Goal: Task Accomplishment & Management: Use online tool/utility

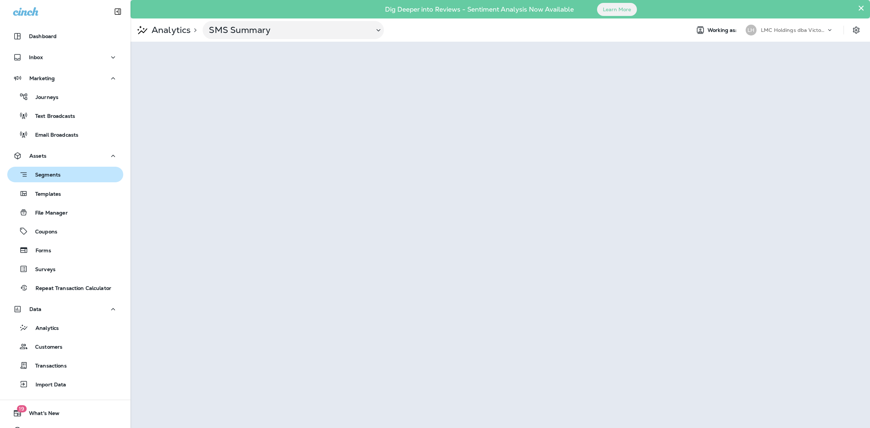
click at [58, 176] on p "Segments" at bounding box center [44, 175] width 33 height 7
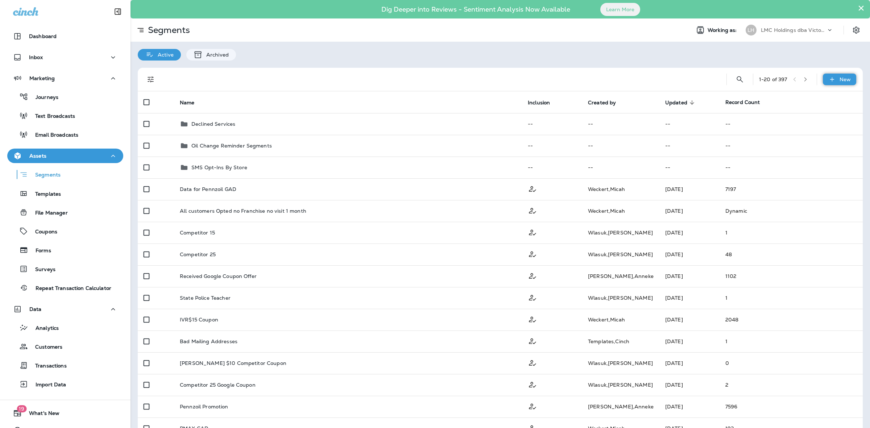
click at [830, 77] on div "New" at bounding box center [839, 80] width 33 height 12
click at [810, 95] on p "New Segment" at bounding box center [811, 97] width 39 height 6
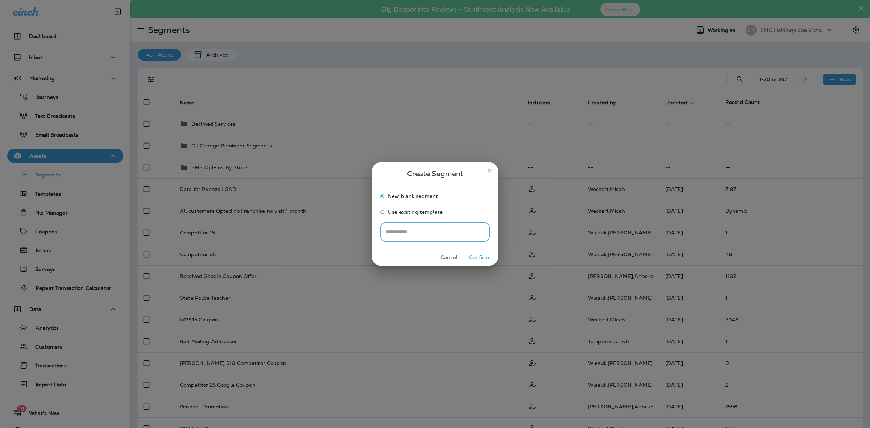
click at [479, 256] on button "Confirm" at bounding box center [479, 257] width 27 height 11
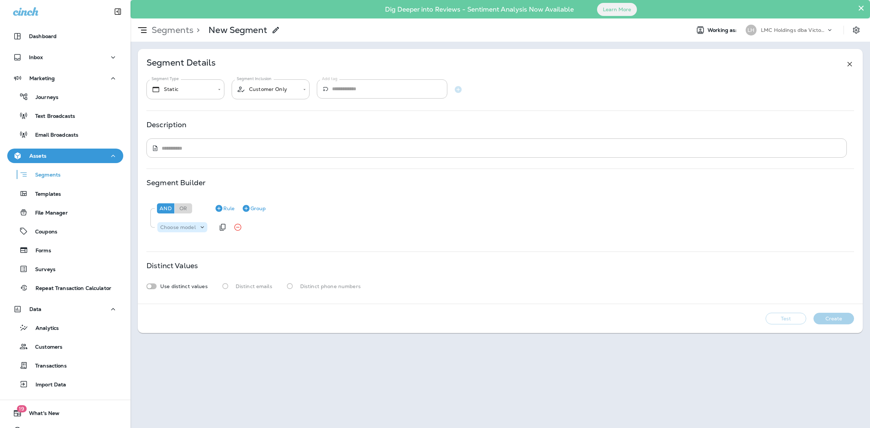
click at [180, 227] on p "Choose model" at bounding box center [178, 227] width 36 height 6
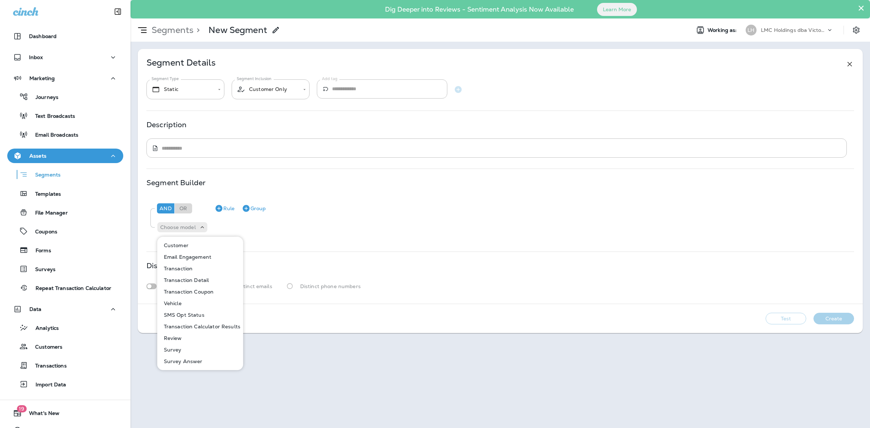
click at [189, 247] on button "Customer" at bounding box center [200, 246] width 85 height 12
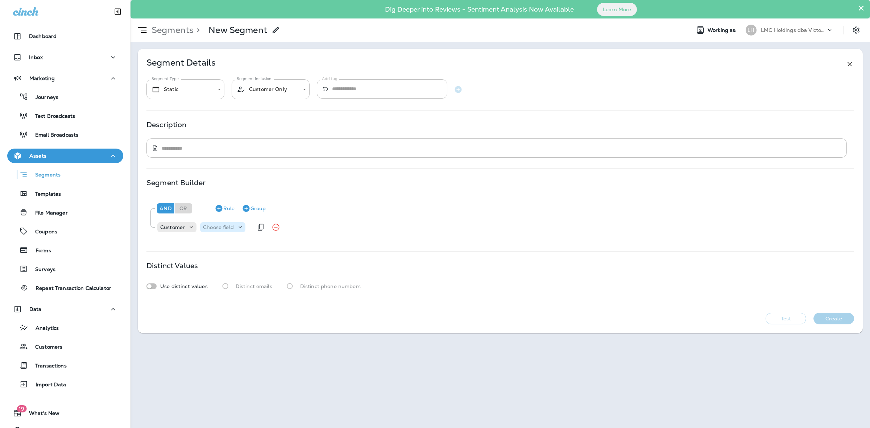
click at [226, 227] on p "Choose field" at bounding box center [218, 227] width 31 height 6
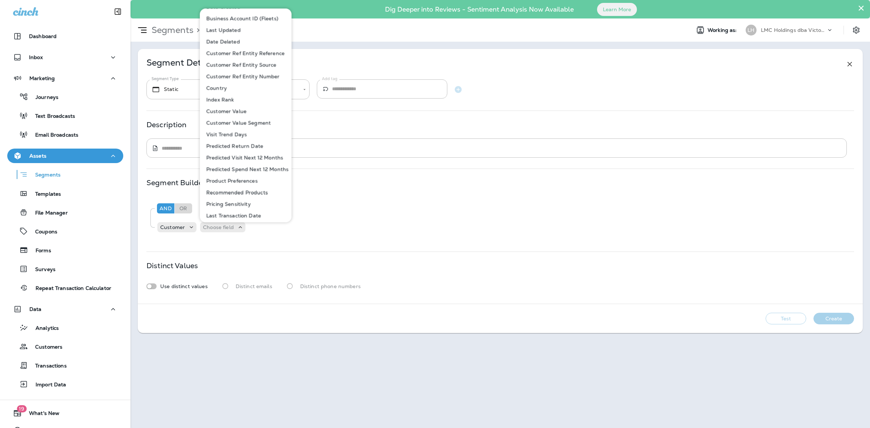
scroll to position [227, 0]
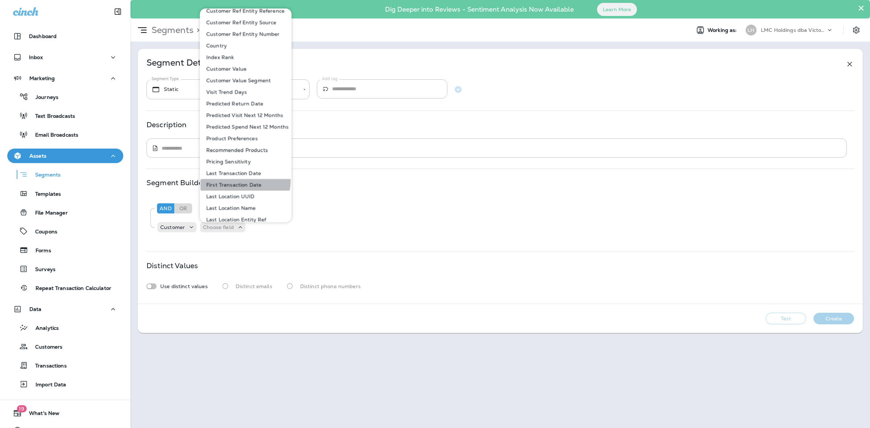
click at [244, 181] on button "First Transaction Date" at bounding box center [246, 185] width 91 height 12
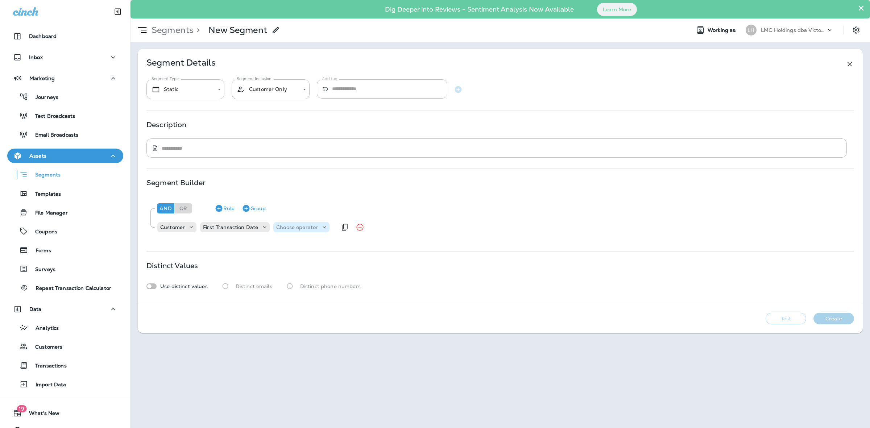
click at [291, 229] on p "Choose operator" at bounding box center [297, 227] width 42 height 6
click at [293, 335] on button "is between" at bounding box center [298, 339] width 53 height 12
click at [330, 231] on div "Choose query type" at bounding box center [350, 227] width 62 height 10
click at [329, 255] on p "Dates" at bounding box center [329, 257] width 18 height 6
click at [365, 227] on p "Choose Date" at bounding box center [381, 227] width 32 height 6
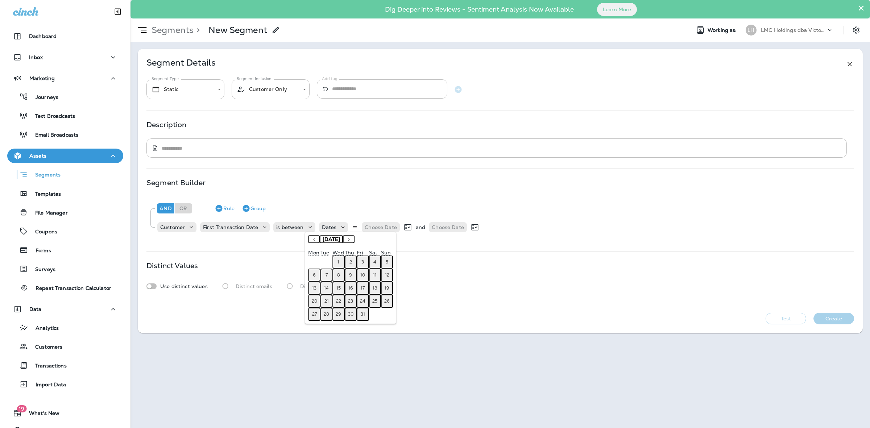
click at [316, 238] on button "‹" at bounding box center [314, 239] width 12 height 8
click at [317, 260] on button "1" at bounding box center [314, 262] width 12 height 13
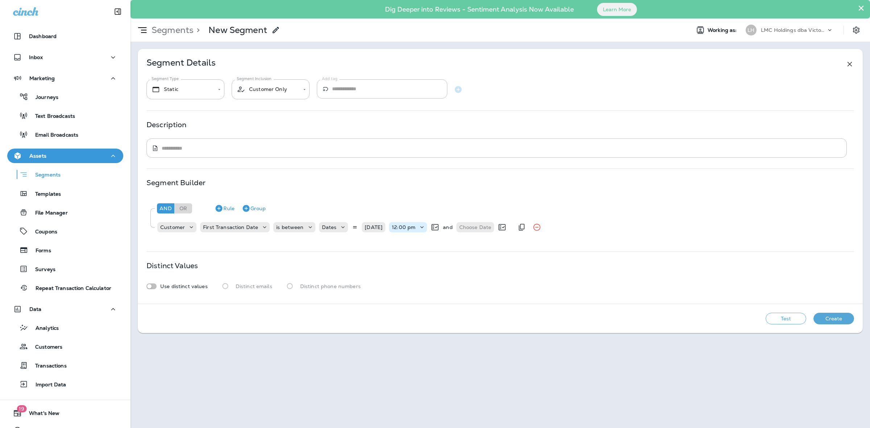
click at [405, 227] on p "12:00 pm" at bounding box center [404, 227] width 24 height 6
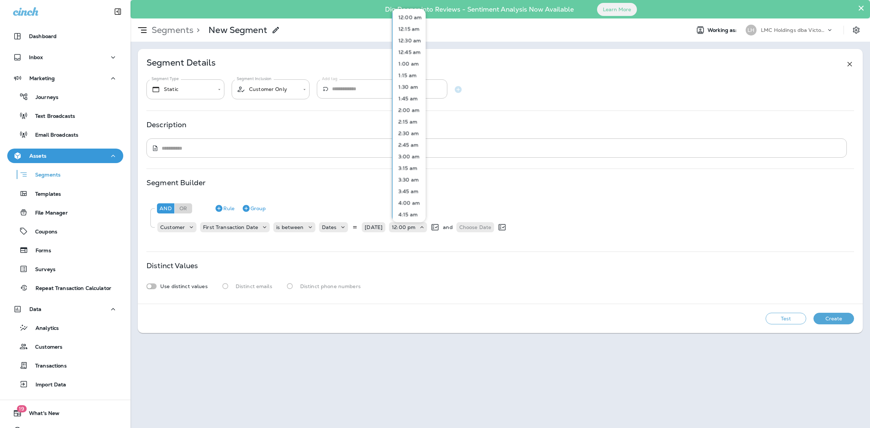
click at [413, 16] on p "12:00 am" at bounding box center [409, 17] width 26 height 6
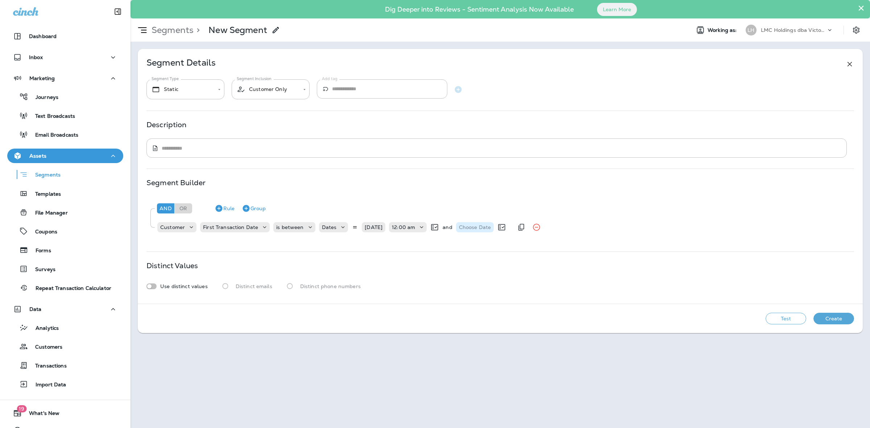
click at [462, 229] on p "Choose Date" at bounding box center [475, 227] width 32 height 6
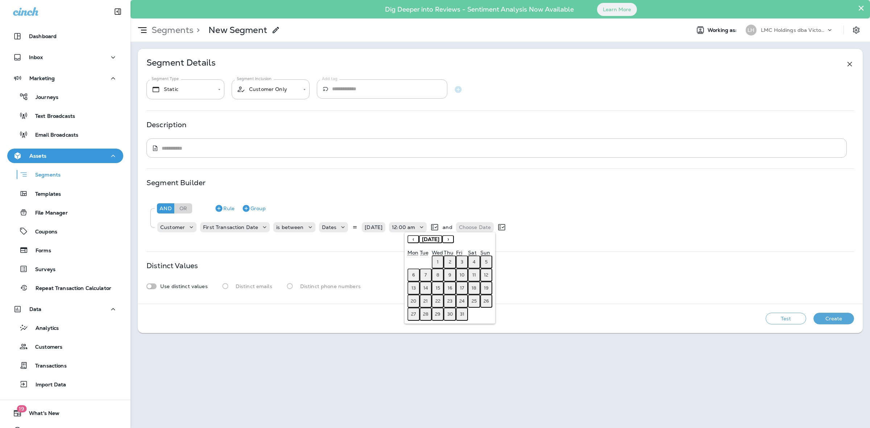
click at [415, 238] on button "‹" at bounding box center [414, 239] width 12 height 8
click at [426, 311] on abbr "30" at bounding box center [425, 314] width 5 height 6
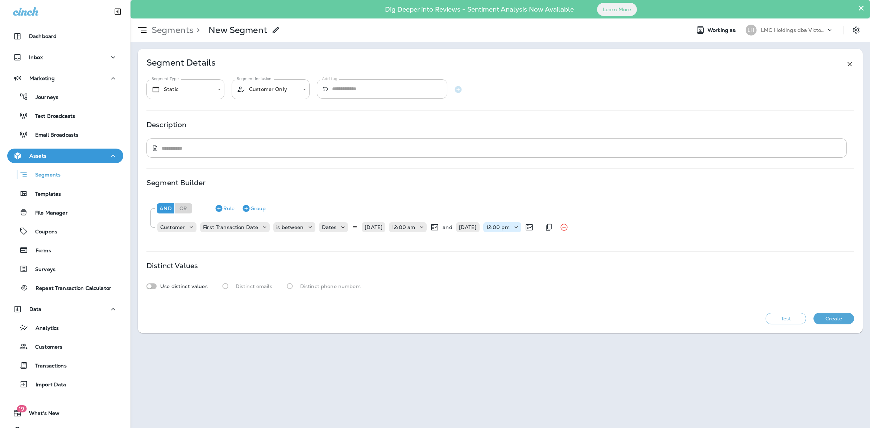
click at [505, 227] on p "12:00 pm" at bounding box center [498, 227] width 24 height 6
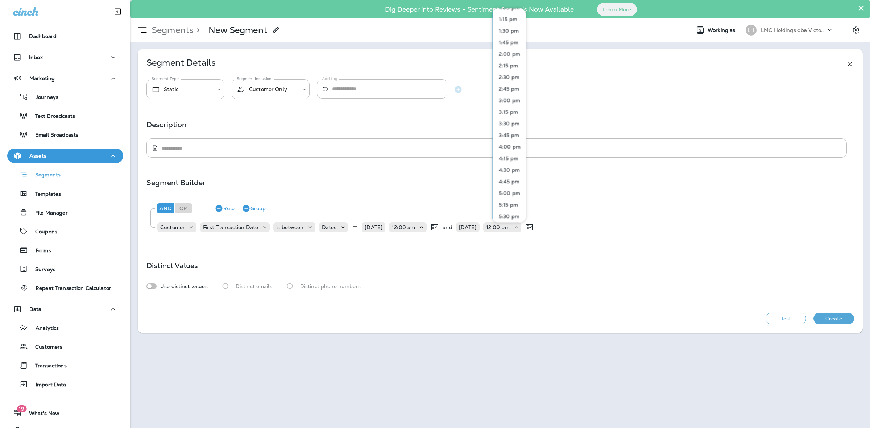
scroll to position [905, 0]
click at [514, 212] on p "11:45 pm" at bounding box center [508, 214] width 25 height 6
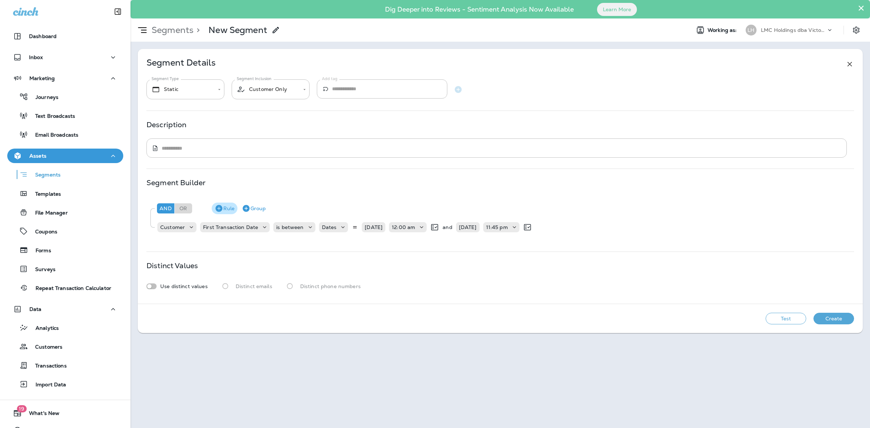
click at [232, 208] on button "Rule" at bounding box center [225, 209] width 26 height 12
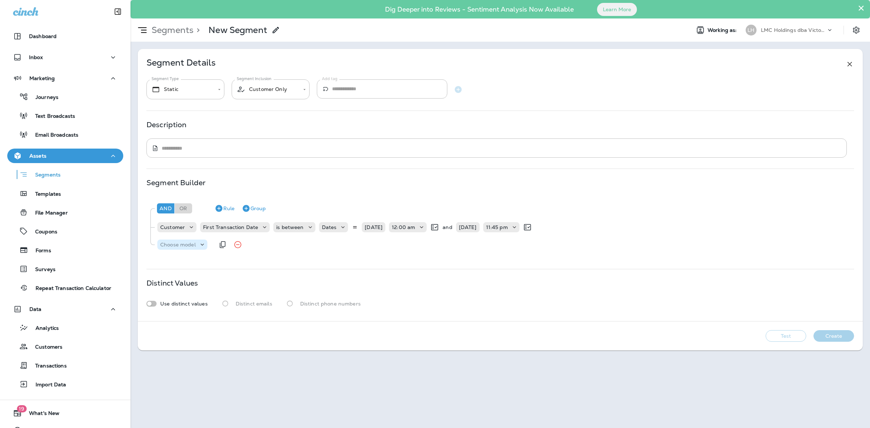
click at [193, 244] on p "Choose model" at bounding box center [178, 245] width 36 height 6
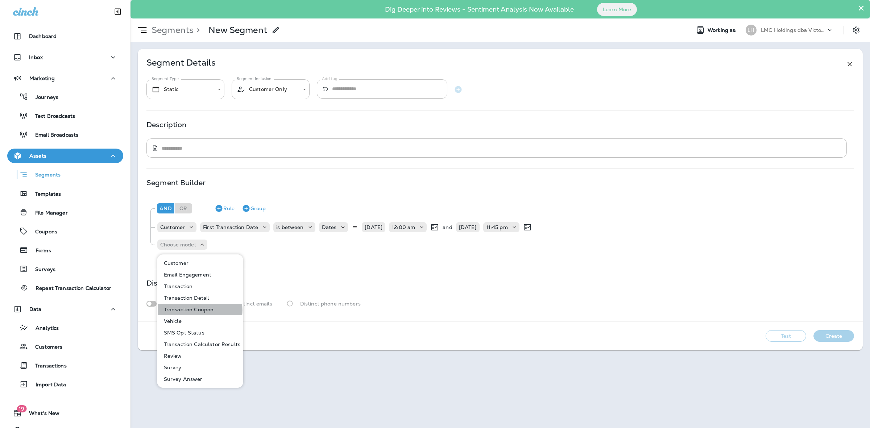
click at [193, 310] on p "Transaction Coupon" at bounding box center [187, 310] width 53 height 6
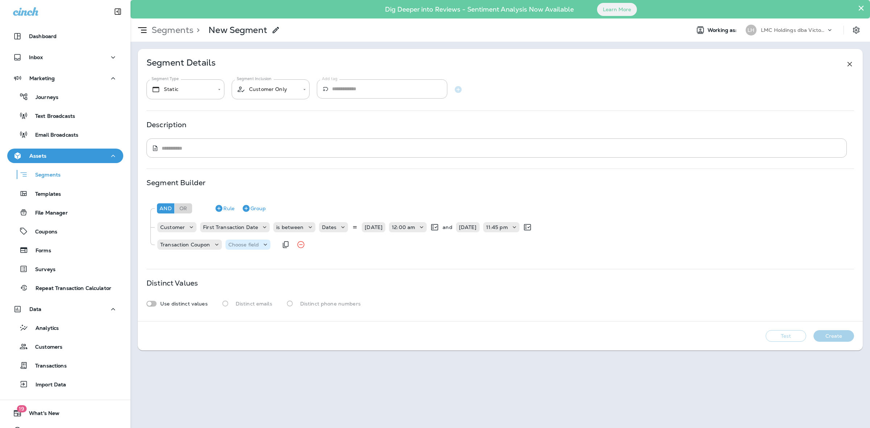
click at [251, 244] on p "Choose field" at bounding box center [243, 245] width 31 height 6
click at [238, 260] on p "Code" at bounding box center [236, 263] width 16 height 6
click at [274, 244] on p "Choose operator" at bounding box center [280, 245] width 42 height 6
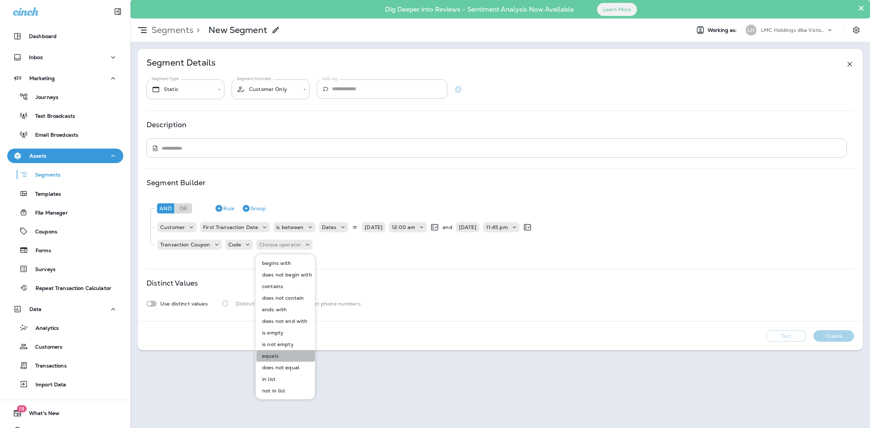
click at [274, 353] on p "equals" at bounding box center [269, 356] width 20 height 6
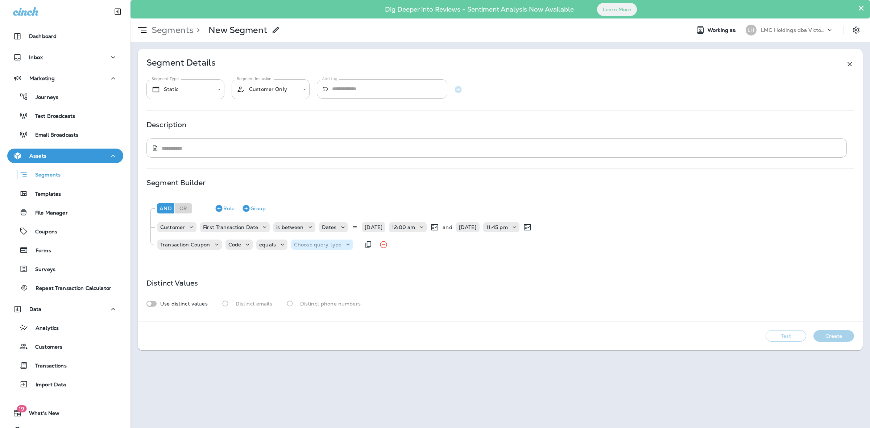
click at [318, 247] on p "Choose query type" at bounding box center [318, 245] width 48 height 6
click at [307, 261] on button "Text" at bounding box center [312, 263] width 42 height 12
click at [352, 242] on input "text" at bounding box center [366, 244] width 73 height 9
click at [347, 255] on div "And Or Rule Group Customer First Transaction Date is between Dates [DATE] 12:00…" at bounding box center [499, 226] width 707 height 58
drag, startPoint x: 354, startPoint y: 246, endPoint x: 350, endPoint y: 241, distance: 5.4
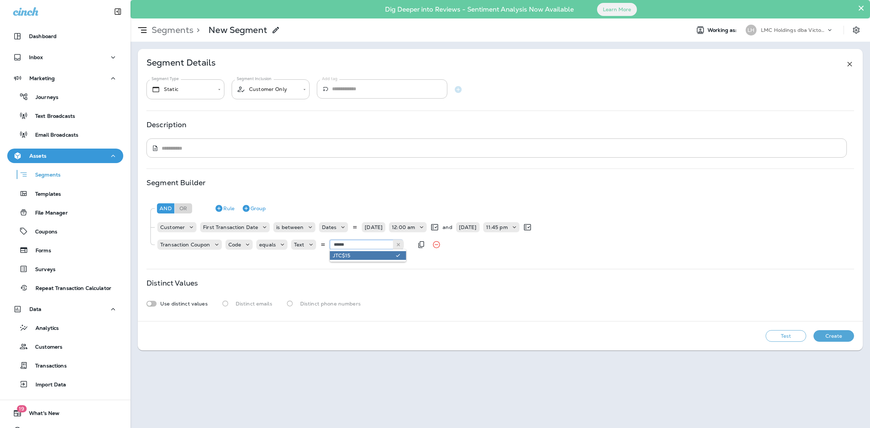
click at [354, 245] on input "******" at bounding box center [366, 244] width 73 height 9
click at [354, 264] on div "**********" at bounding box center [500, 185] width 725 height 272
click at [780, 334] on button "Test" at bounding box center [786, 336] width 41 height 12
click at [349, 244] on input "******" at bounding box center [366, 244] width 73 height 9
type input "******"
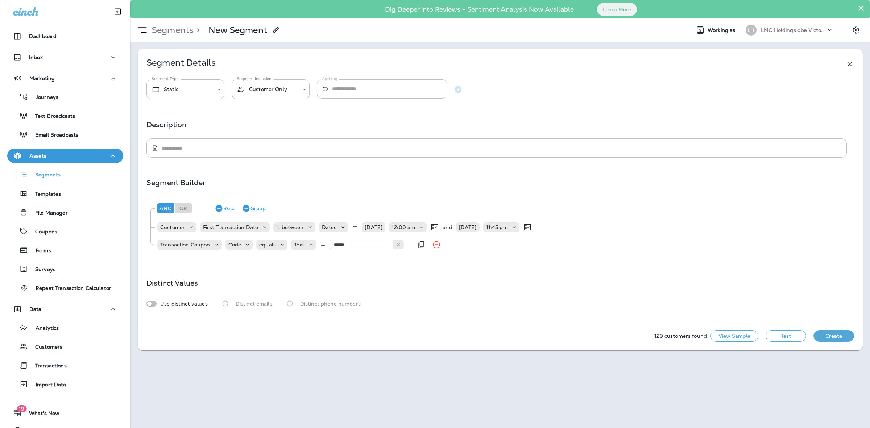
click at [366, 254] on div "And Or Rule Group Customer First Transaction Date is between Dates [DATE] 12:00…" at bounding box center [499, 226] width 707 height 58
click at [782, 334] on button "Test" at bounding box center [786, 336] width 41 height 12
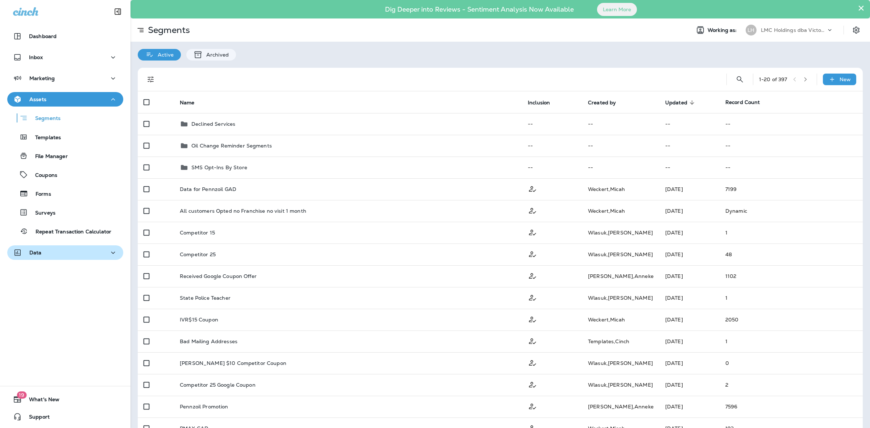
click at [51, 257] on div "Data" at bounding box center [65, 252] width 104 height 9
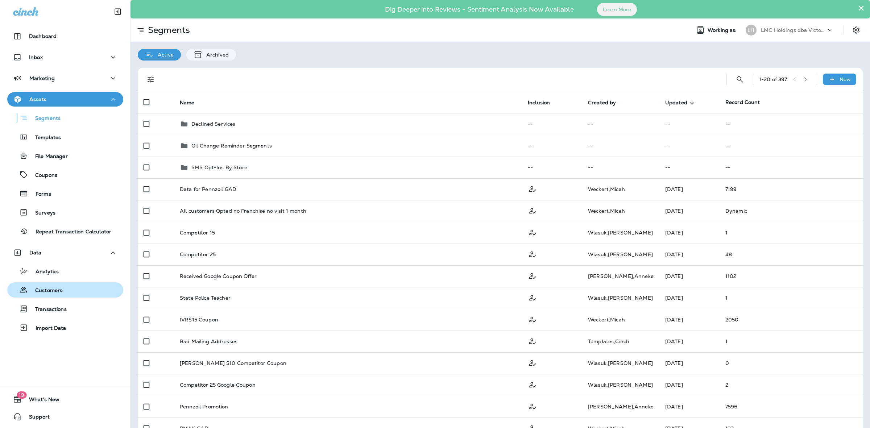
click at [58, 284] on button "Customers" at bounding box center [65, 289] width 116 height 15
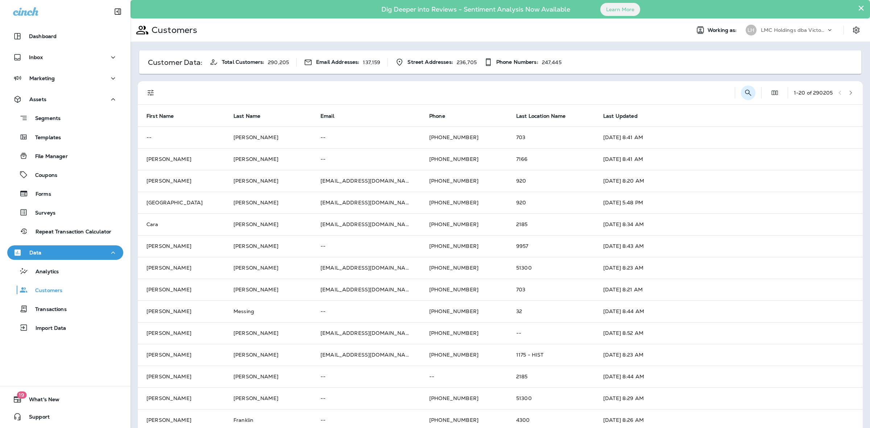
click at [744, 92] on icon "Search Customers" at bounding box center [748, 92] width 9 height 9
click at [737, 92] on input "text" at bounding box center [710, 92] width 75 height 19
click at [699, 94] on input "text" at bounding box center [710, 92] width 75 height 19
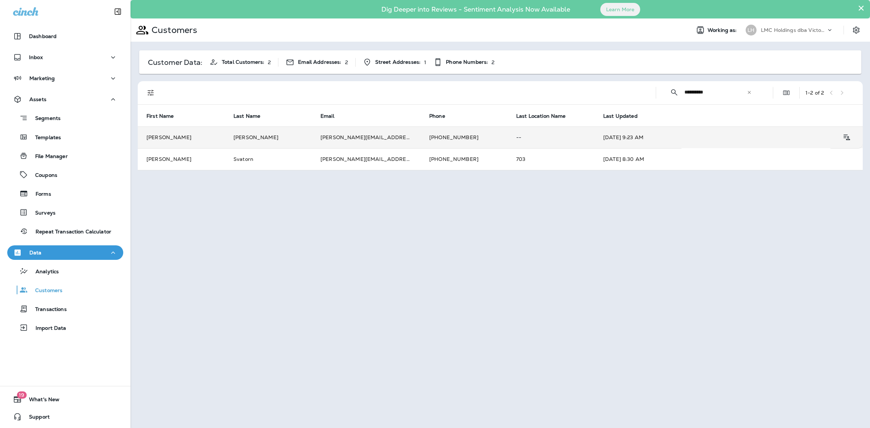
type input "**********"
click at [472, 138] on td "+12487876099" at bounding box center [464, 138] width 87 height 22
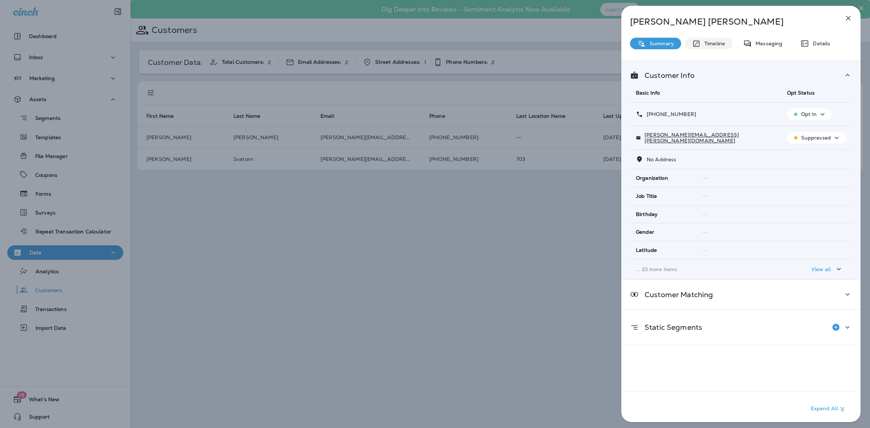
click at [706, 39] on div "Timeline" at bounding box center [709, 44] width 48 height 12
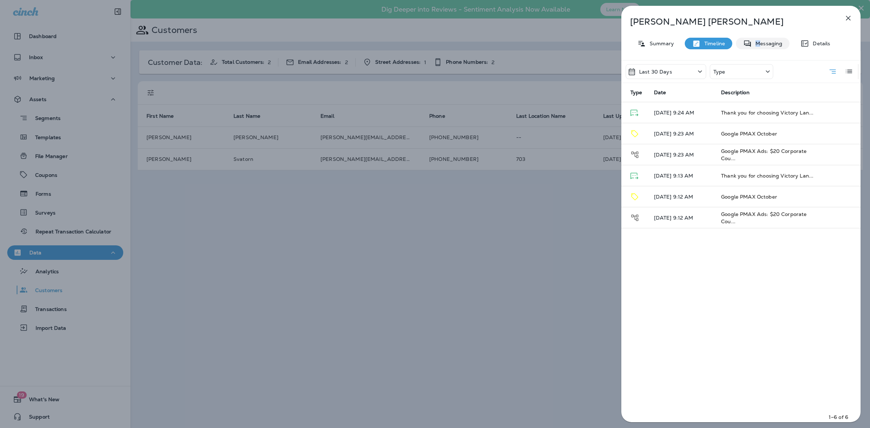
click at [758, 44] on p "Messaging" at bounding box center [767, 44] width 30 height 6
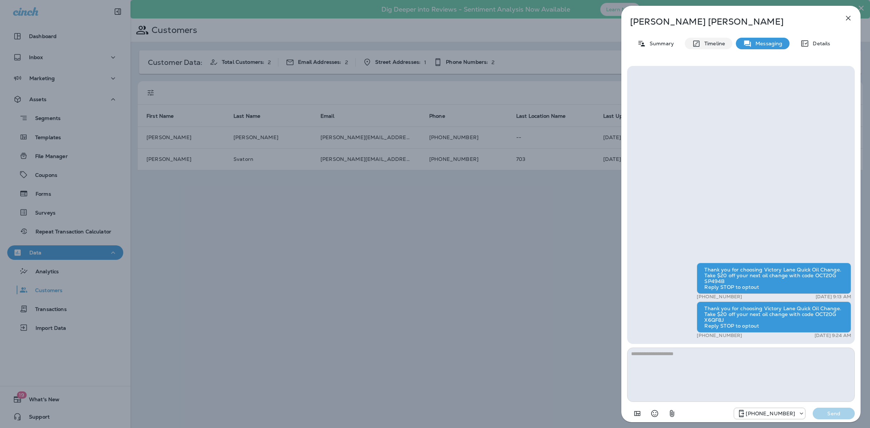
click at [714, 48] on div "Timeline" at bounding box center [709, 44] width 48 height 12
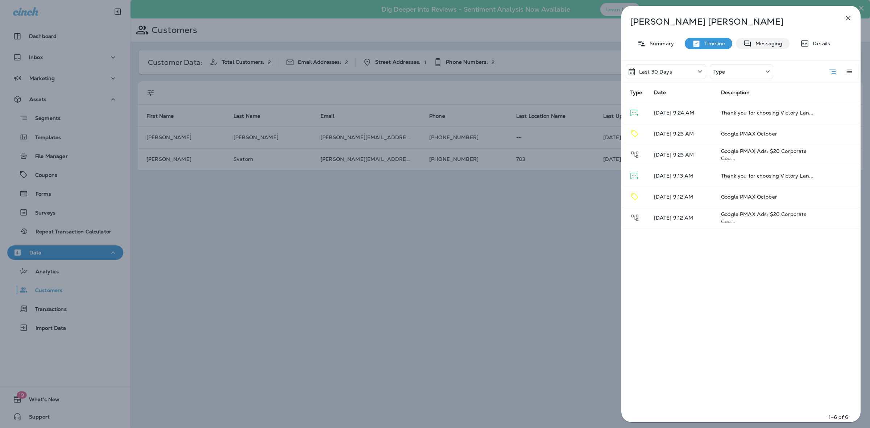
click at [745, 46] on icon at bounding box center [747, 43] width 9 height 9
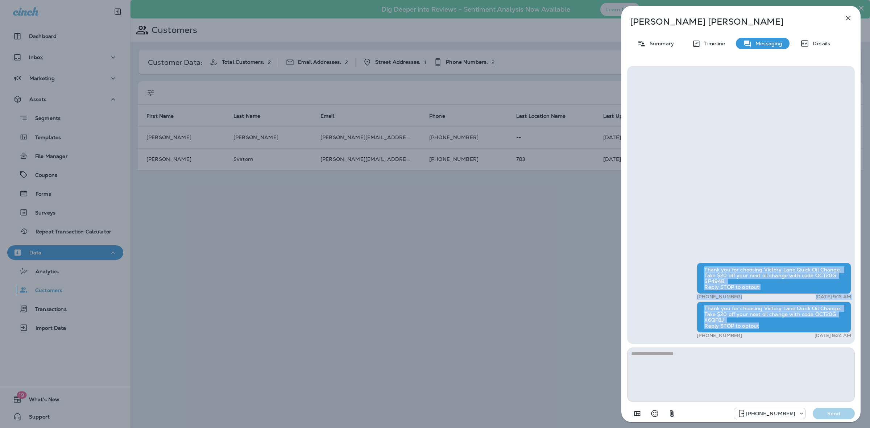
drag, startPoint x: 774, startPoint y: 325, endPoint x: 705, endPoint y: 268, distance: 89.9
click at [705, 268] on div "Thank you for choosing Victory Lane Quick Oil Change. Take $20 off your next oi…" at bounding box center [741, 302] width 220 height 78
click at [752, 329] on div "Thank you for choosing Victory Lane Quick Oil Change. Take $20 off your next oi…" at bounding box center [774, 317] width 154 height 31
drag, startPoint x: 760, startPoint y: 327, endPoint x: 702, endPoint y: 268, distance: 82.3
click at [702, 268] on div "Thank you for choosing Victory Lane Quick Oil Change. Take $20 off your next oi…" at bounding box center [741, 302] width 220 height 78
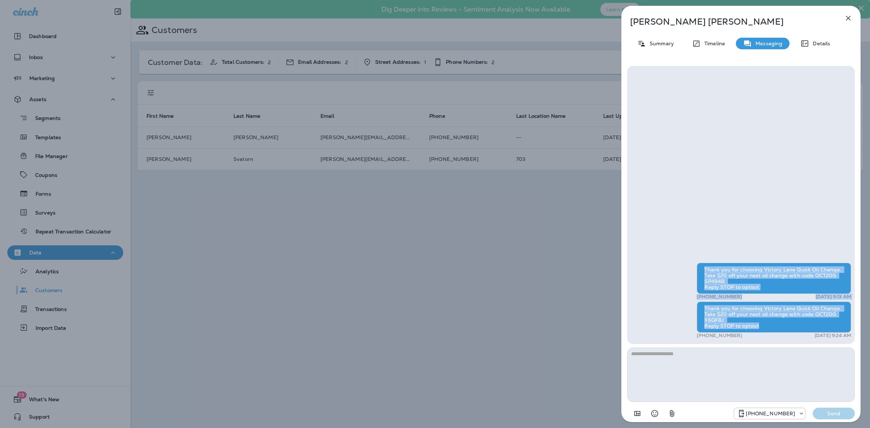
click at [717, 268] on div "Thank you for choosing Victory Lane Quick Oil Change. Take $20 off your next oi…" at bounding box center [774, 278] width 154 height 31
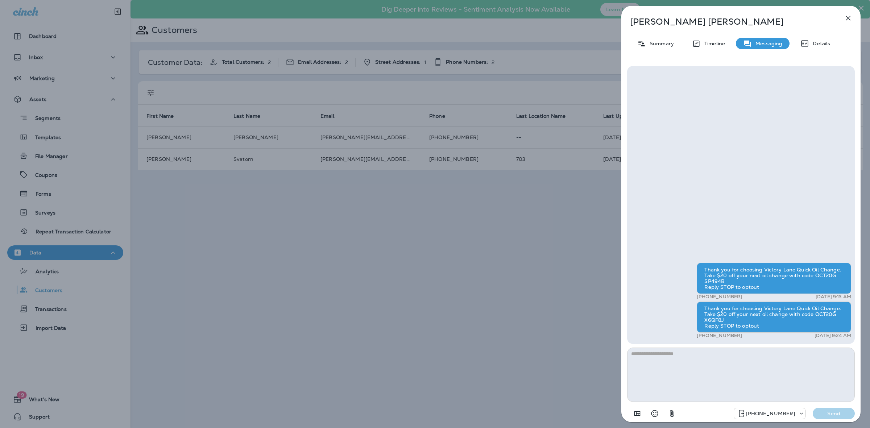
click at [653, 38] on div "Summary" at bounding box center [655, 44] width 51 height 12
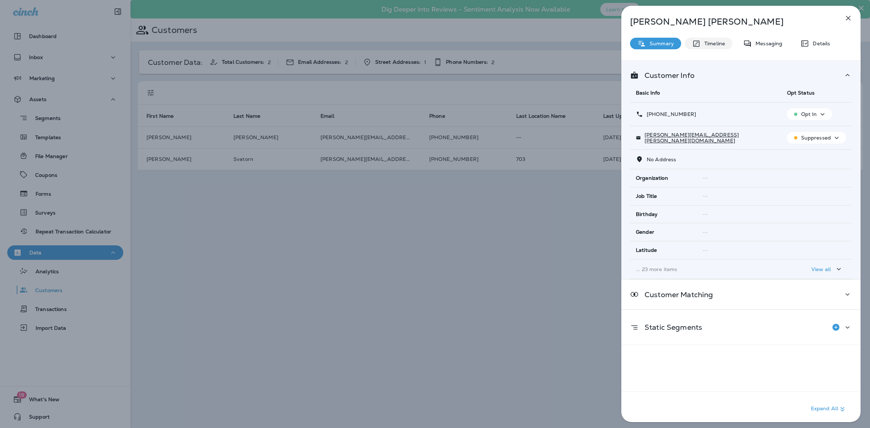
click at [714, 45] on p "Timeline" at bounding box center [713, 44] width 24 height 6
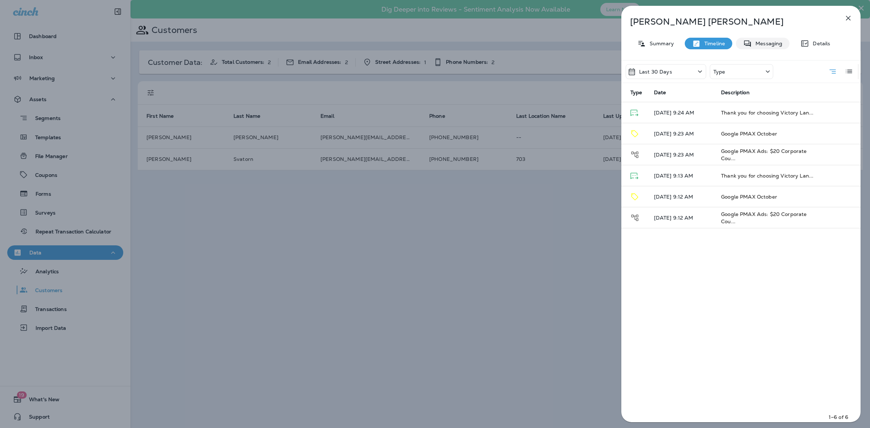
click at [749, 43] on icon at bounding box center [747, 43] width 9 height 9
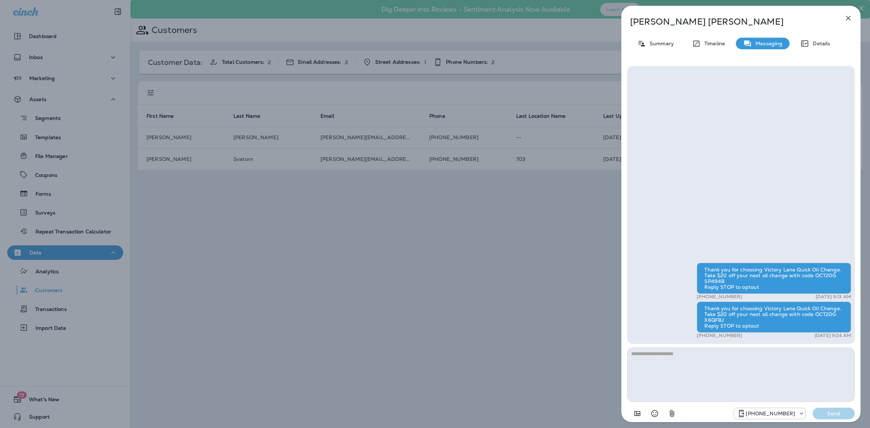
click at [522, 214] on div "Robert svatora Summary Timeline Messaging Details Thank you for choosing Victor…" at bounding box center [435, 214] width 870 height 428
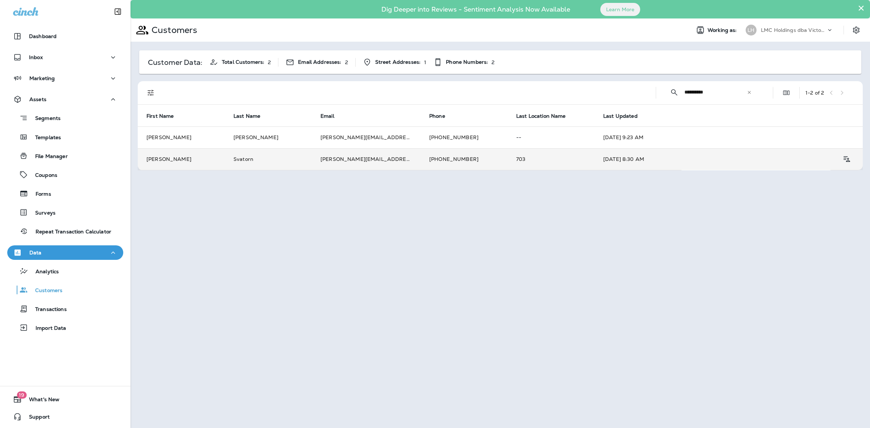
click at [433, 162] on td "+12487876099" at bounding box center [464, 159] width 87 height 22
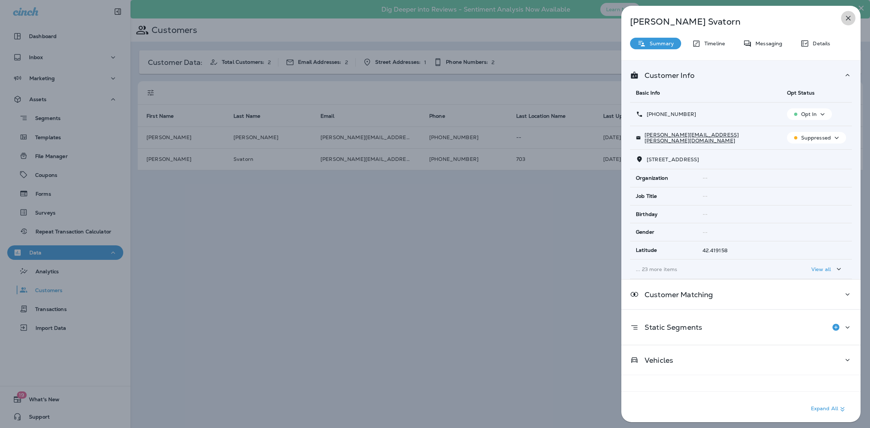
click at [851, 22] on icon "button" at bounding box center [848, 18] width 9 height 9
